Goal: Find specific page/section

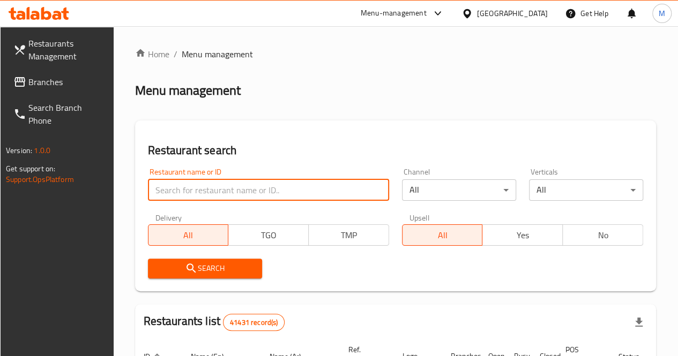
click at [226, 187] on input "search" at bounding box center [268, 190] width 241 height 21
click button "Search" at bounding box center [205, 269] width 114 height 20
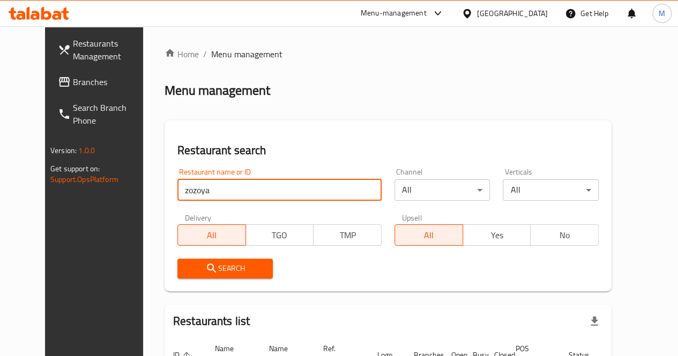
scroll to position [93, 0]
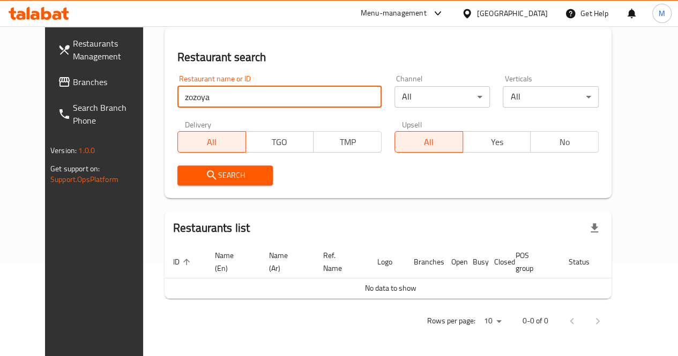
click at [249, 100] on input "zozoya" at bounding box center [279, 96] width 204 height 21
type input "z"
paste input "Zozola"
type input "Zozola"
click button "Search" at bounding box center [225, 176] width 96 height 20
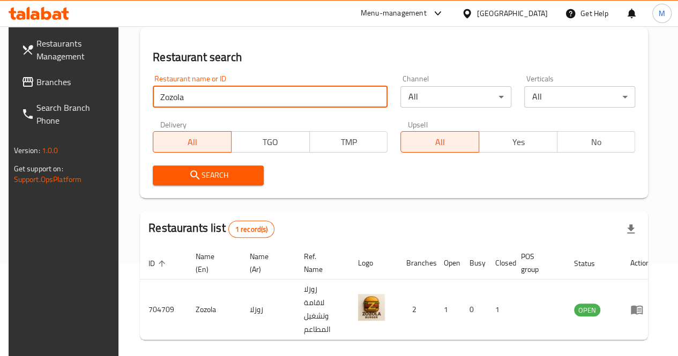
scroll to position [135, 0]
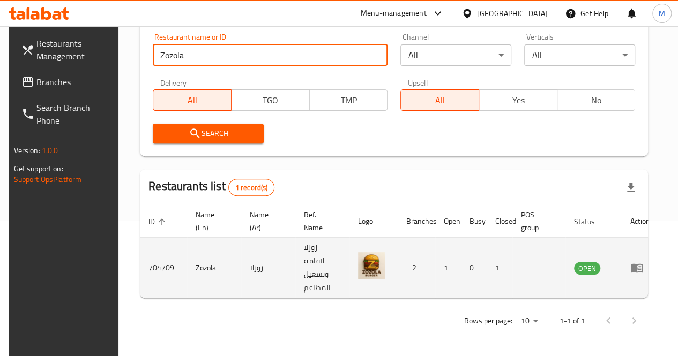
click at [163, 264] on td "704709" at bounding box center [163, 268] width 47 height 61
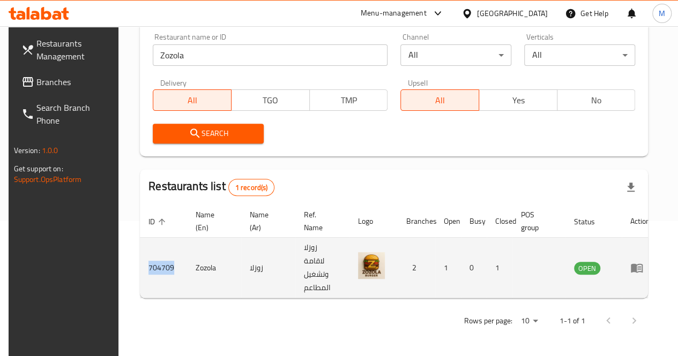
click at [163, 264] on td "704709" at bounding box center [163, 268] width 47 height 61
copy td "704709"
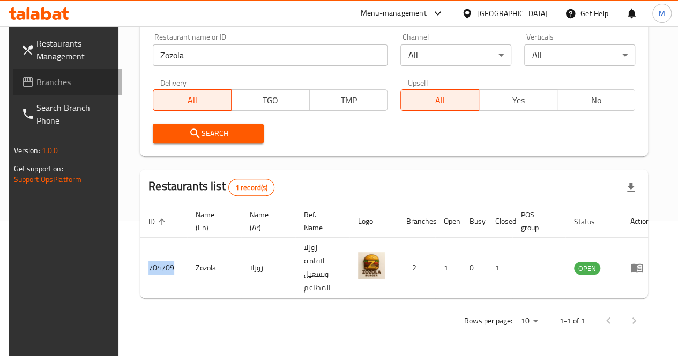
click at [73, 75] on link "Branches" at bounding box center [67, 82] width 109 height 26
